Goal: Task Accomplishment & Management: Complete application form

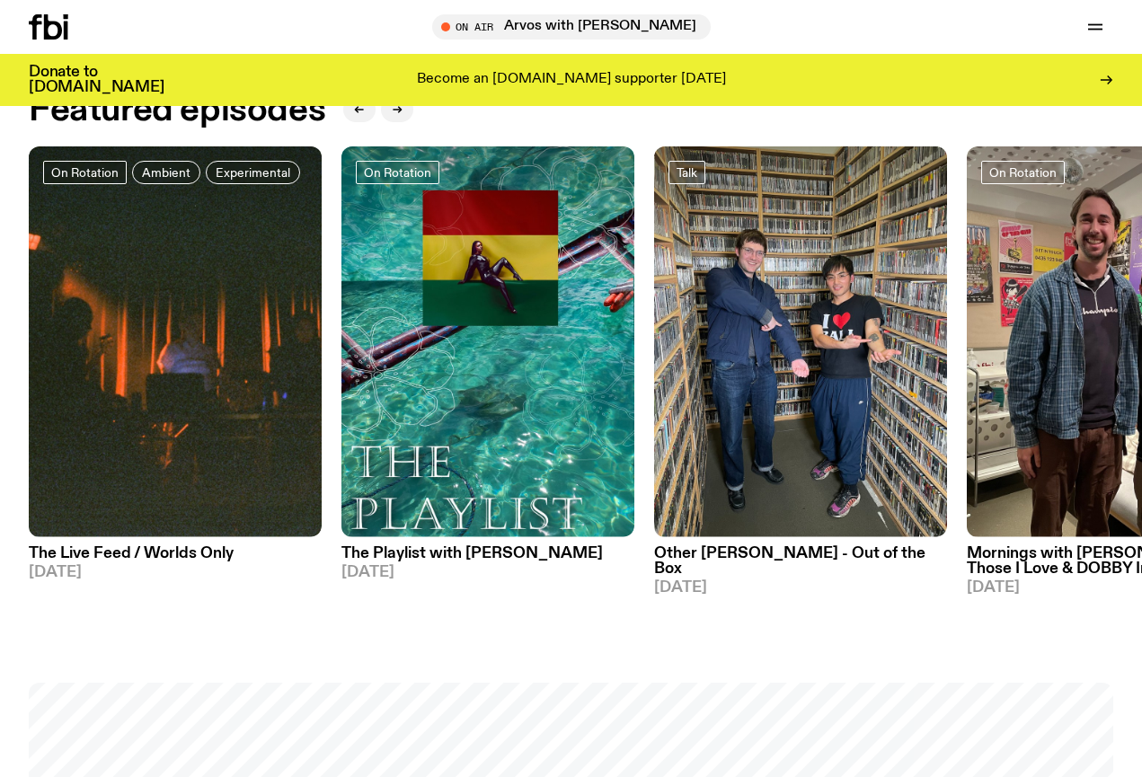
scroll to position [753, 0]
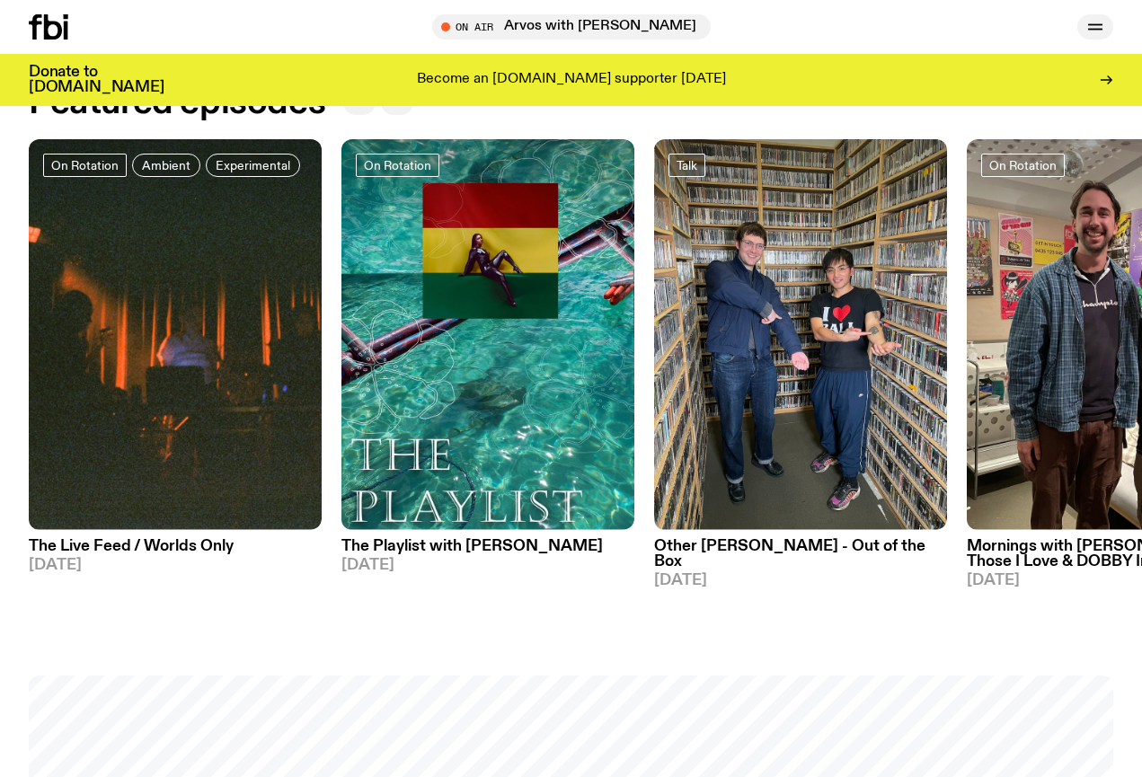
click at [1103, 23] on icon "button" at bounding box center [1095, 27] width 22 height 22
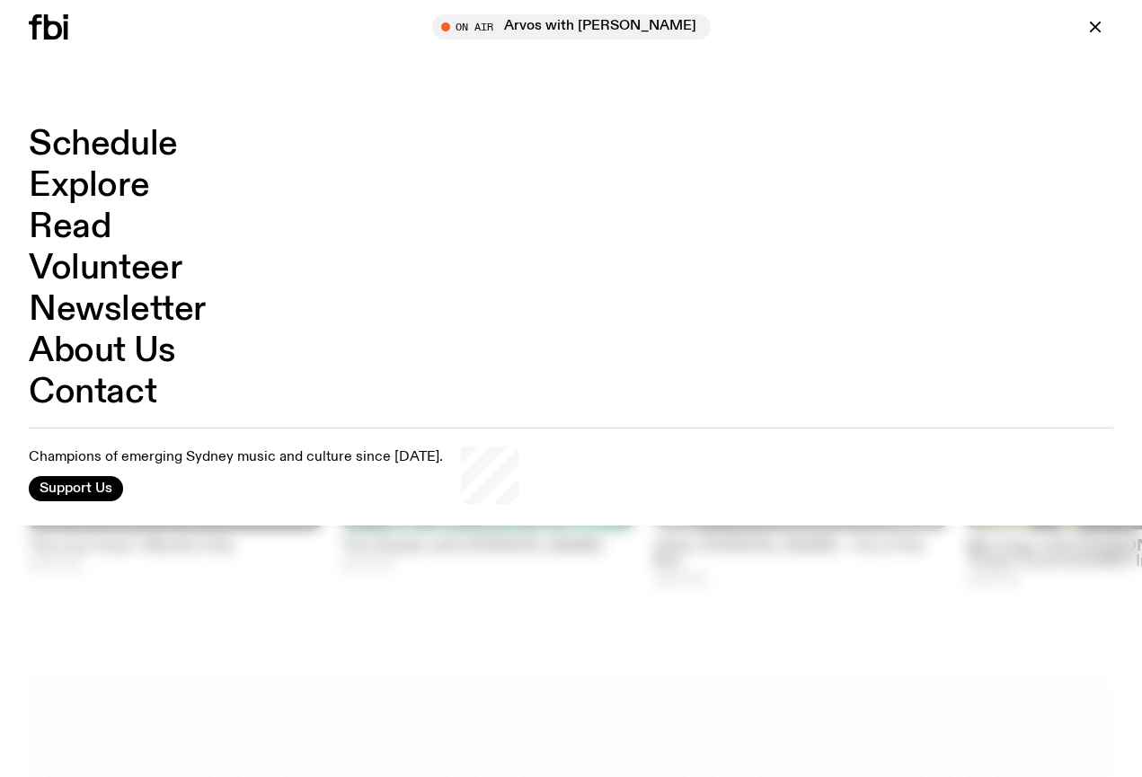
click at [110, 269] on link "Volunteer" at bounding box center [105, 268] width 153 height 34
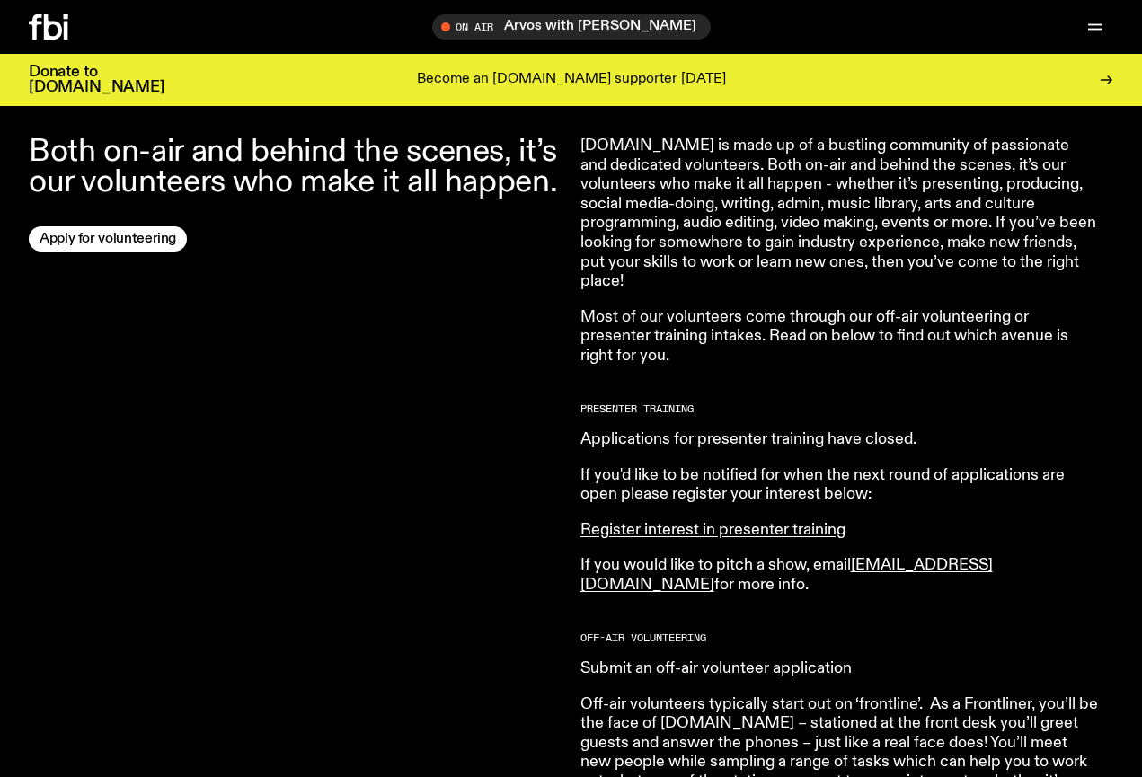
scroll to position [246, 0]
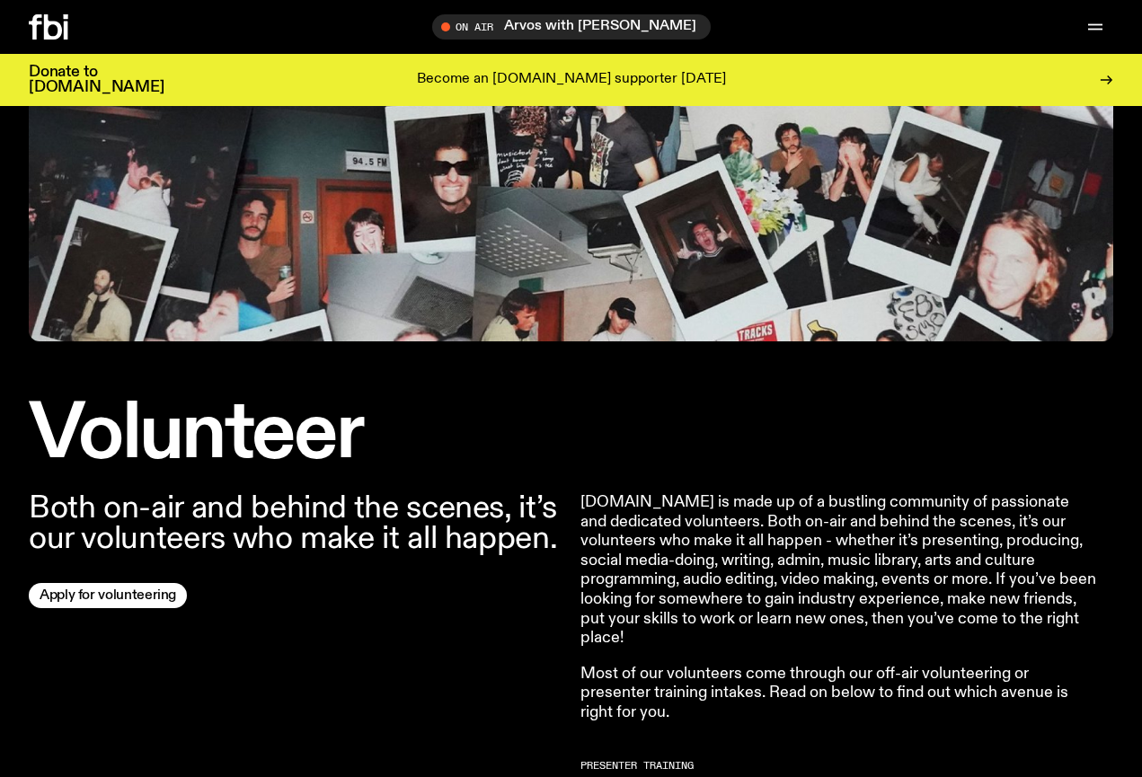
click at [69, 30] on div at bounding box center [72, 26] width 86 height 25
click at [59, 30] on icon at bounding box center [53, 26] width 18 height 25
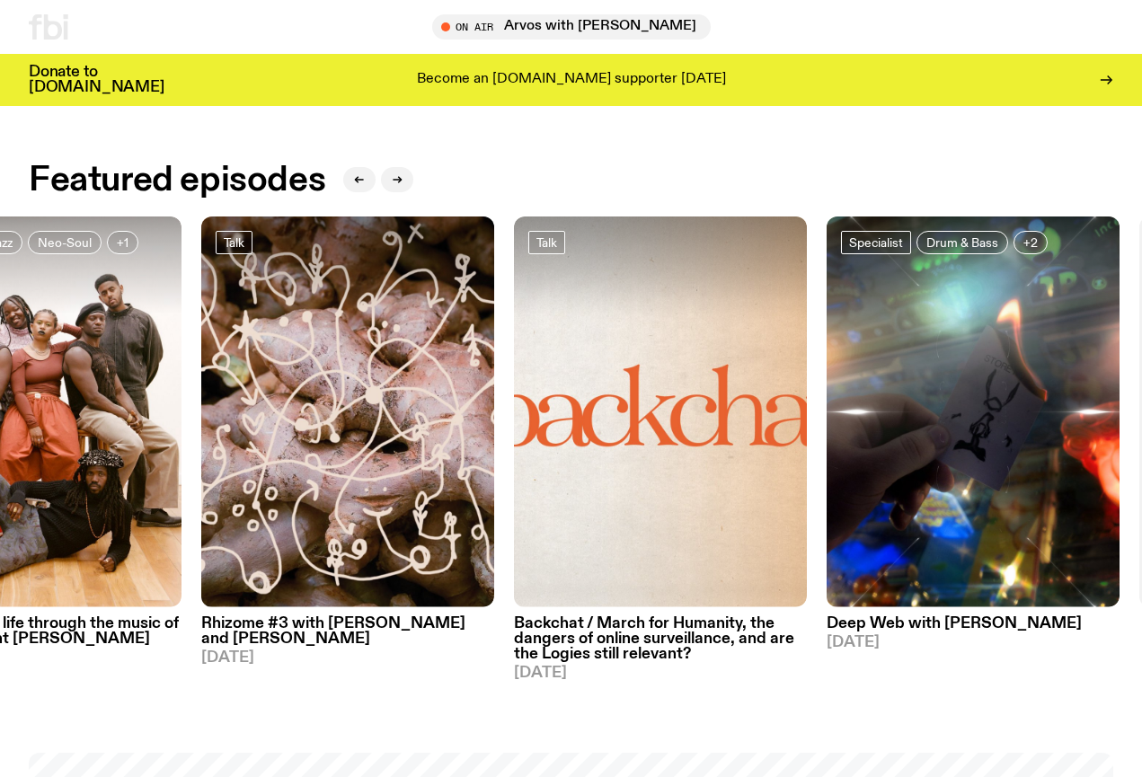
scroll to position [674, 0]
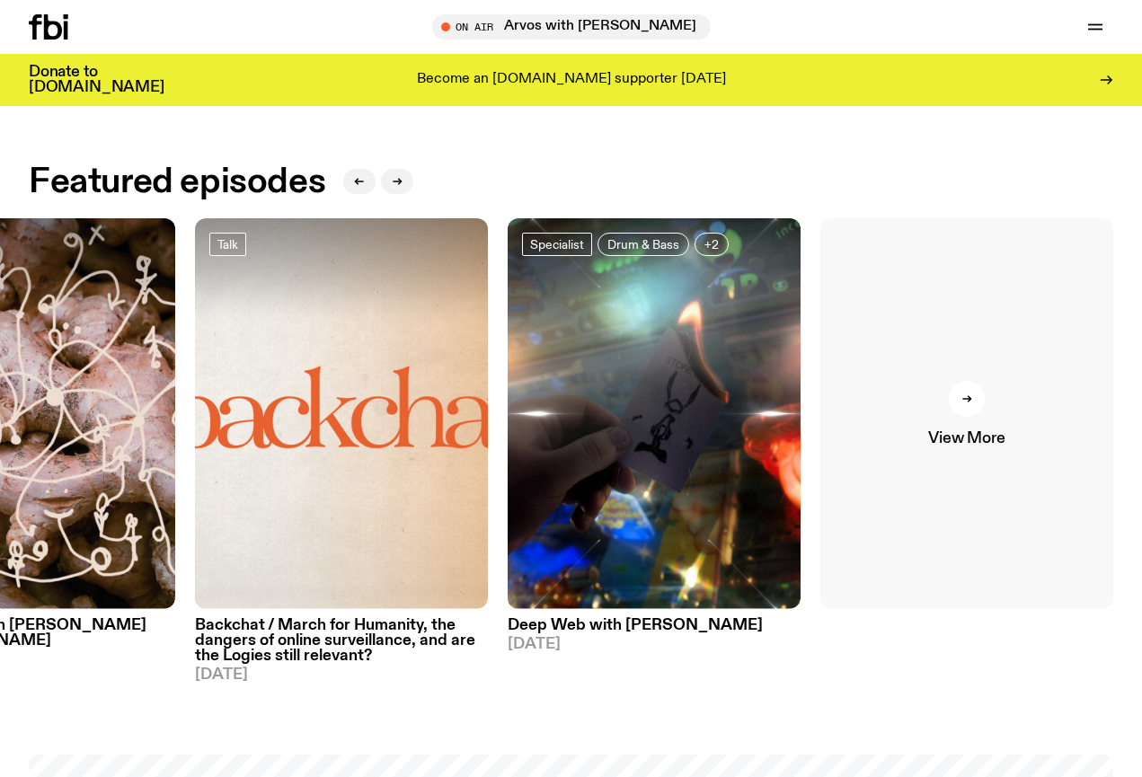
click at [972, 415] on div at bounding box center [966, 399] width 36 height 36
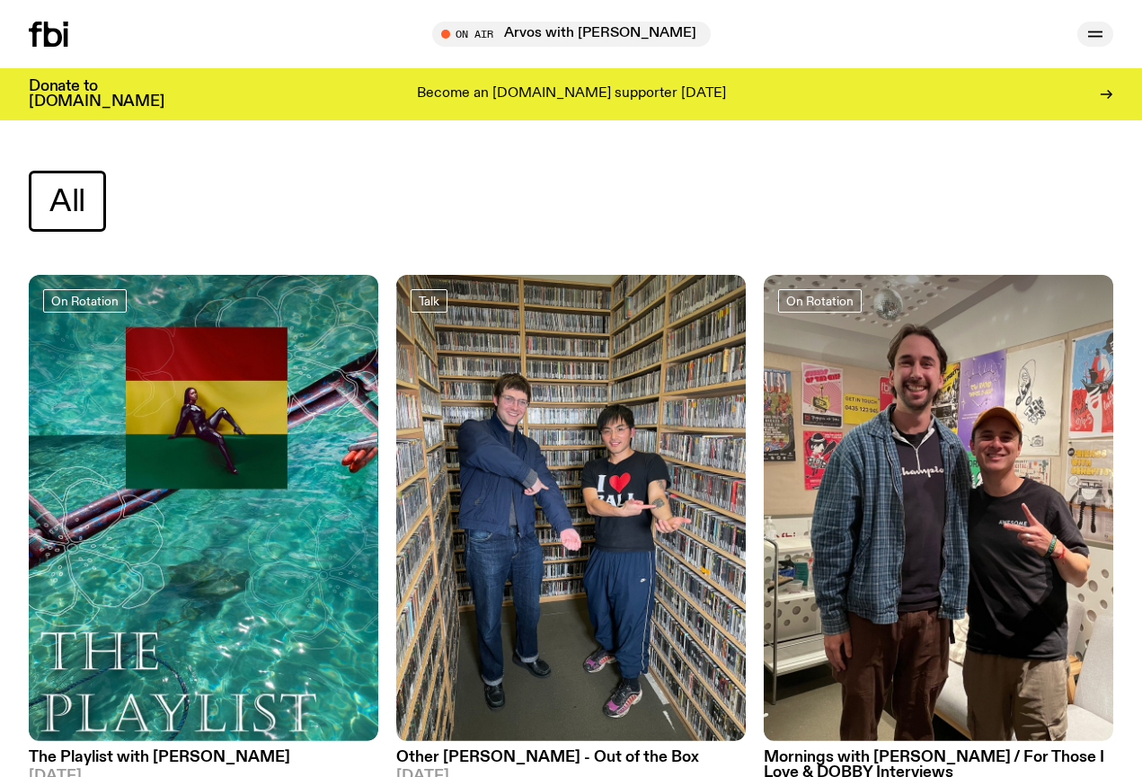
click at [1083, 24] on button "button" at bounding box center [1095, 34] width 36 height 25
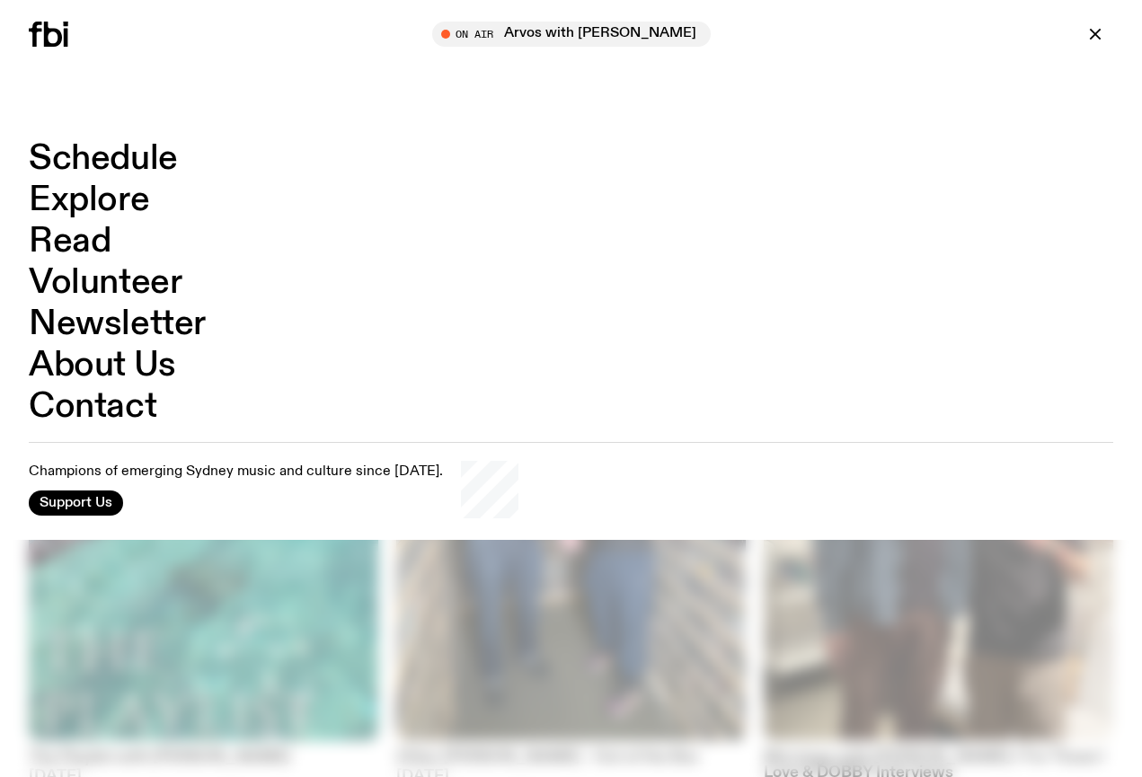
click at [134, 278] on link "Volunteer" at bounding box center [105, 283] width 153 height 34
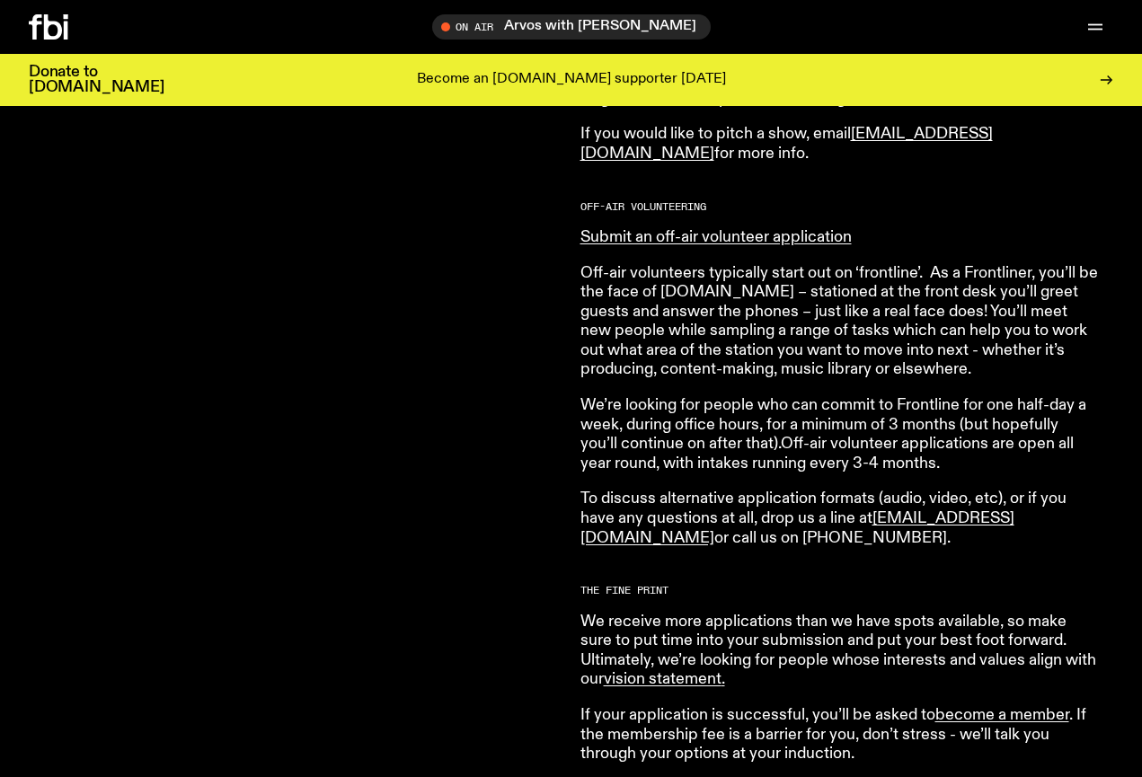
scroll to position [1039, 0]
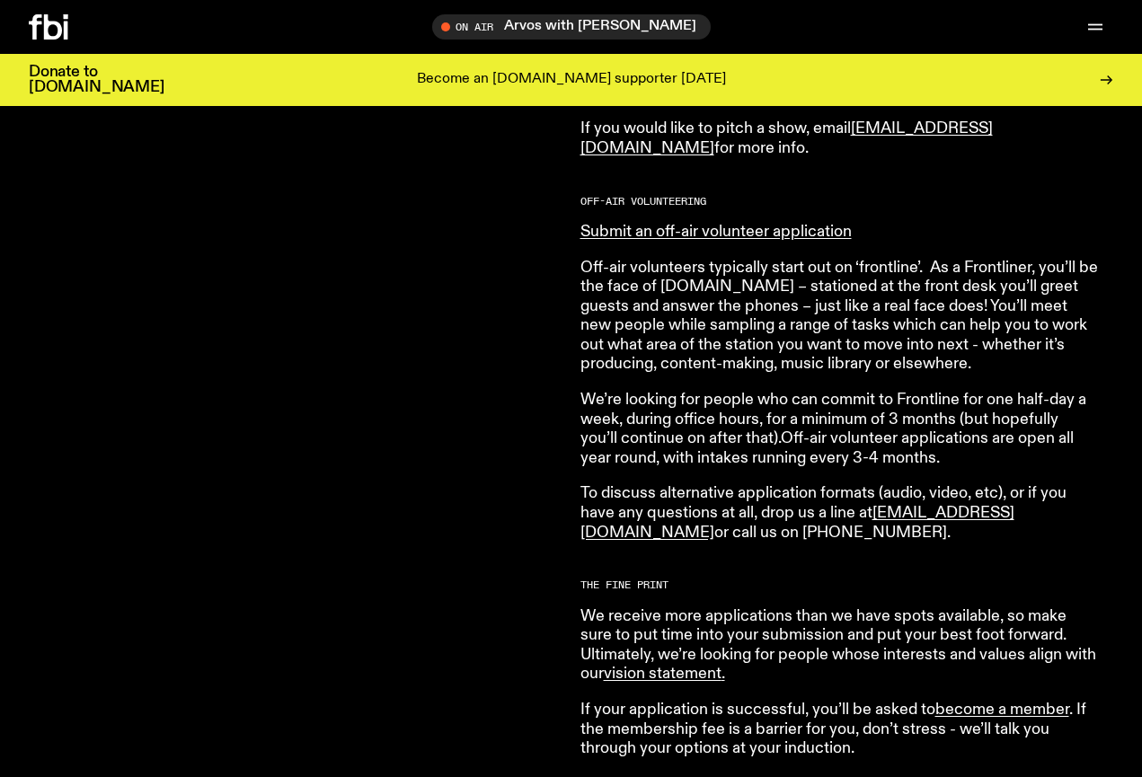
click at [785, 237] on article "[DOMAIN_NAME] is made up of a bustling community of passionate and dedicated vo…" at bounding box center [838, 276] width 517 height 1152
click at [785, 225] on link "Submit an off-air volunteer application" at bounding box center [715, 232] width 271 height 16
